Goal: Information Seeking & Learning: Learn about a topic

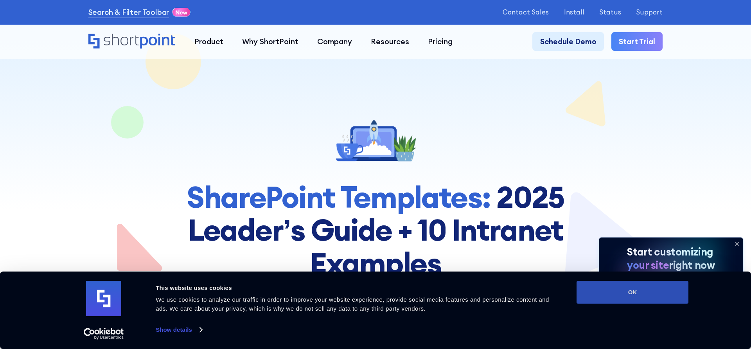
click at [635, 290] on button "OK" at bounding box center [632, 292] width 112 height 23
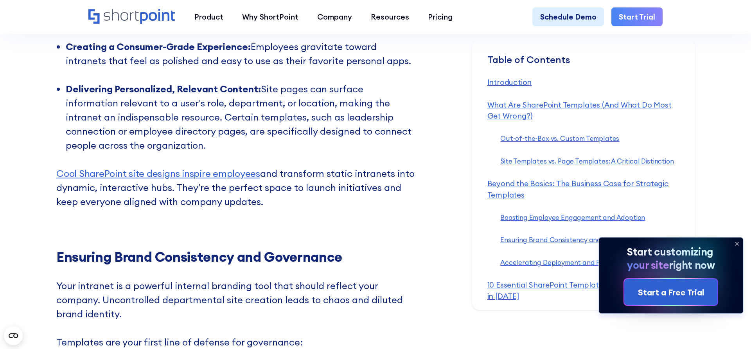
scroll to position [2991, 0]
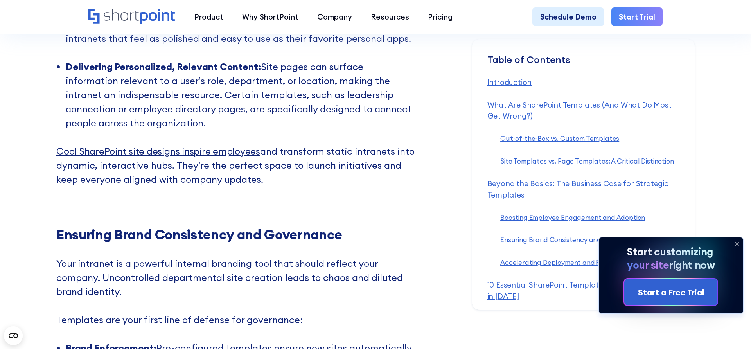
click at [200, 145] on link "Cool SharePoint site designs inspire employees" at bounding box center [158, 151] width 204 height 12
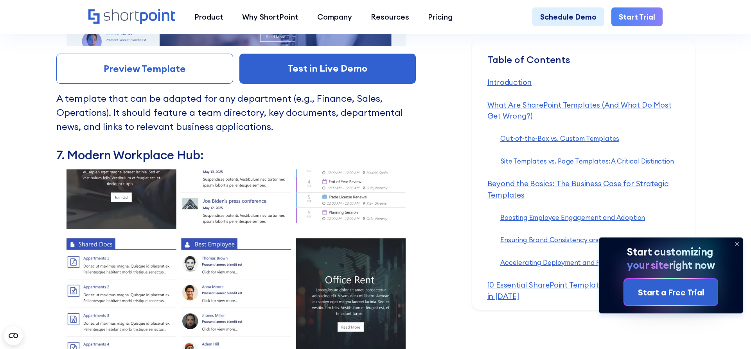
scroll to position [6261, 0]
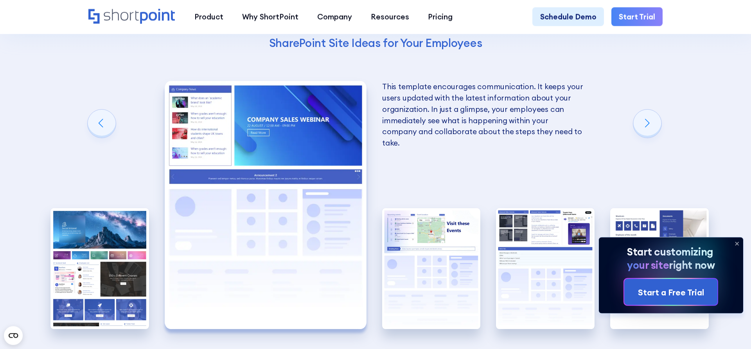
scroll to position [1595, 0]
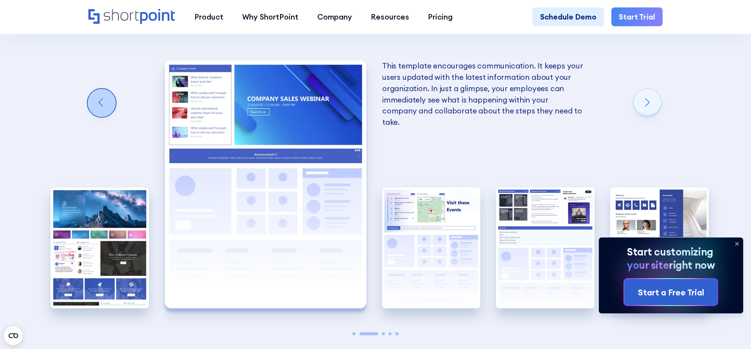
click at [93, 98] on div "Previous slide" at bounding box center [102, 103] width 28 height 28
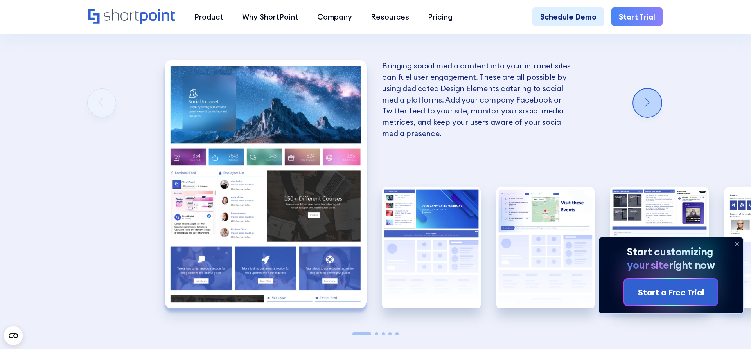
click at [643, 103] on div "Next slide" at bounding box center [647, 103] width 28 height 28
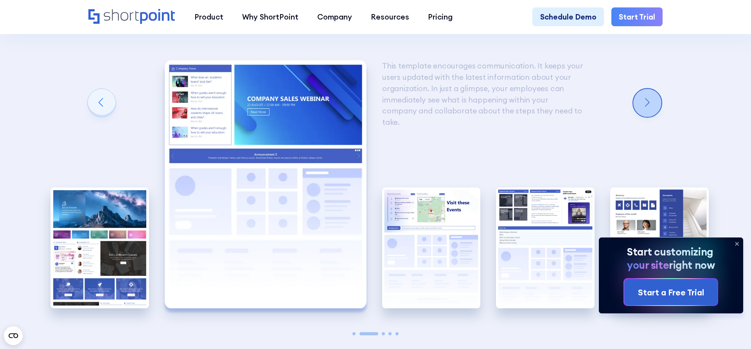
click at [643, 103] on div "Next slide" at bounding box center [647, 103] width 28 height 28
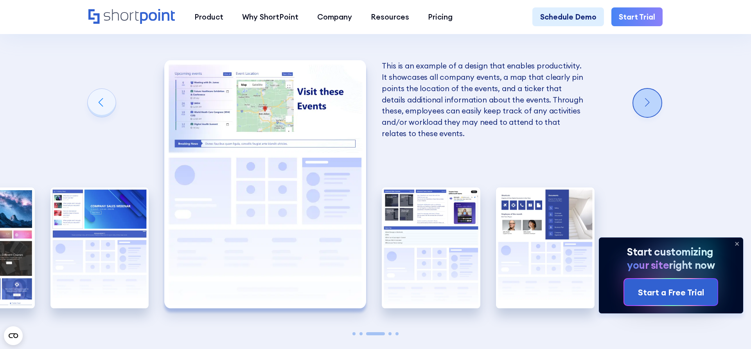
click at [643, 103] on div "Next slide" at bounding box center [647, 103] width 28 height 28
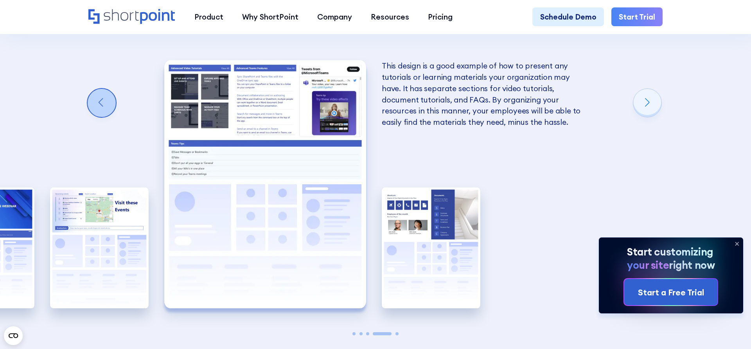
click at [113, 104] on div "Previous slide" at bounding box center [102, 103] width 28 height 28
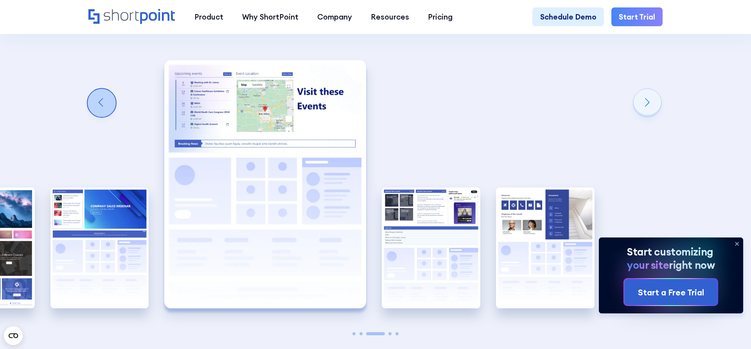
click at [113, 104] on div "Previous slide" at bounding box center [102, 103] width 28 height 28
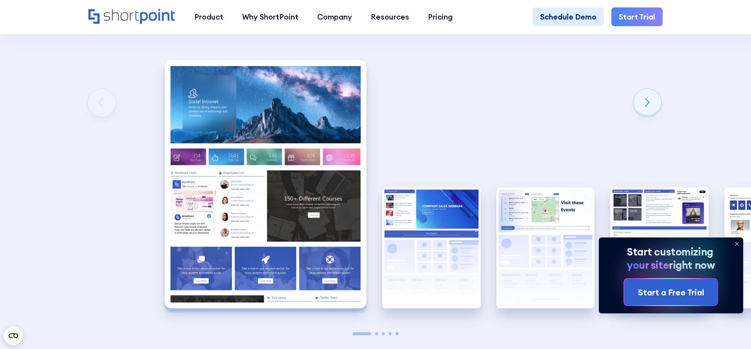
click at [113, 104] on div "Using Cool SharePoint Web Parts to Create an Effective Design Wondering where t…" at bounding box center [375, 88] width 751 height 672
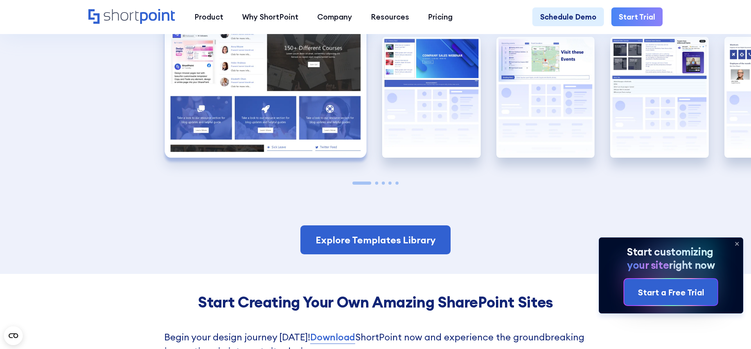
scroll to position [1755, 0]
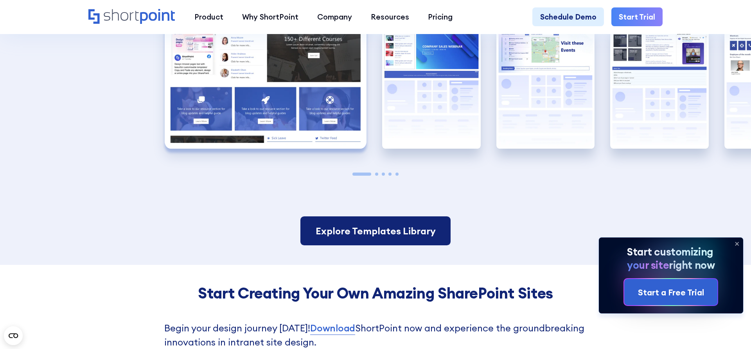
click at [385, 230] on link "Explore Templates Library" at bounding box center [375, 230] width 150 height 29
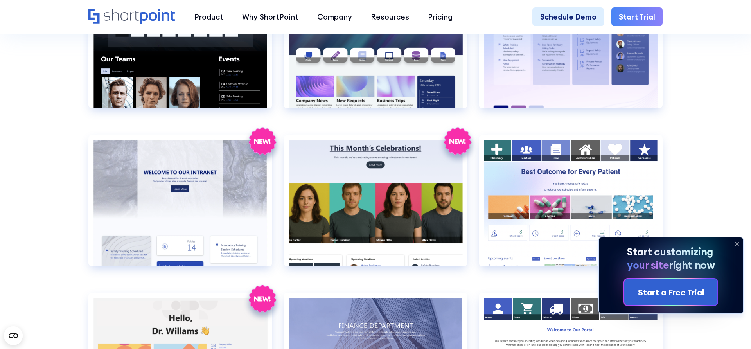
scroll to position [1356, 0]
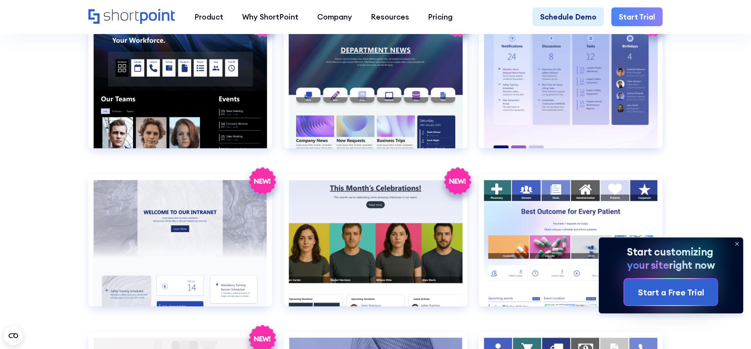
click at [737, 242] on icon at bounding box center [736, 243] width 13 height 13
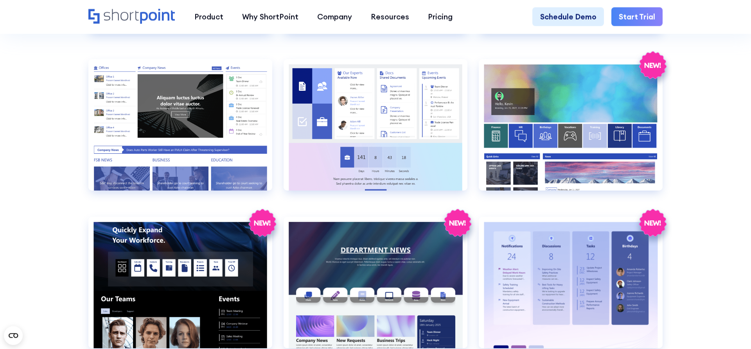
scroll to position [1156, 0]
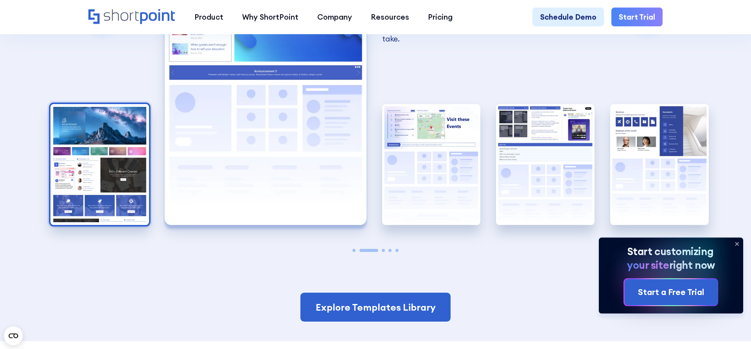
scroll to position [1595, 0]
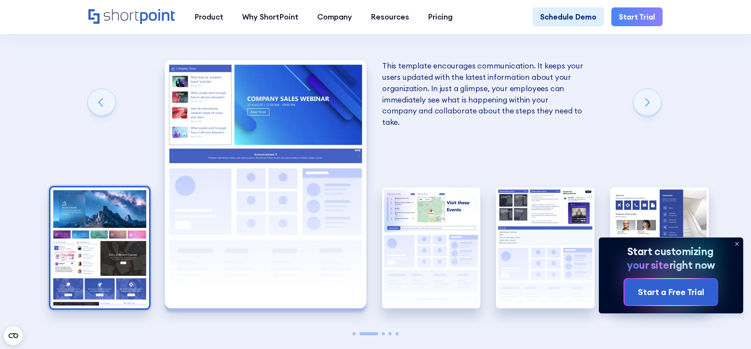
click at [94, 222] on img "1 / 5" at bounding box center [99, 247] width 99 height 121
